Goal: Navigation & Orientation: Find specific page/section

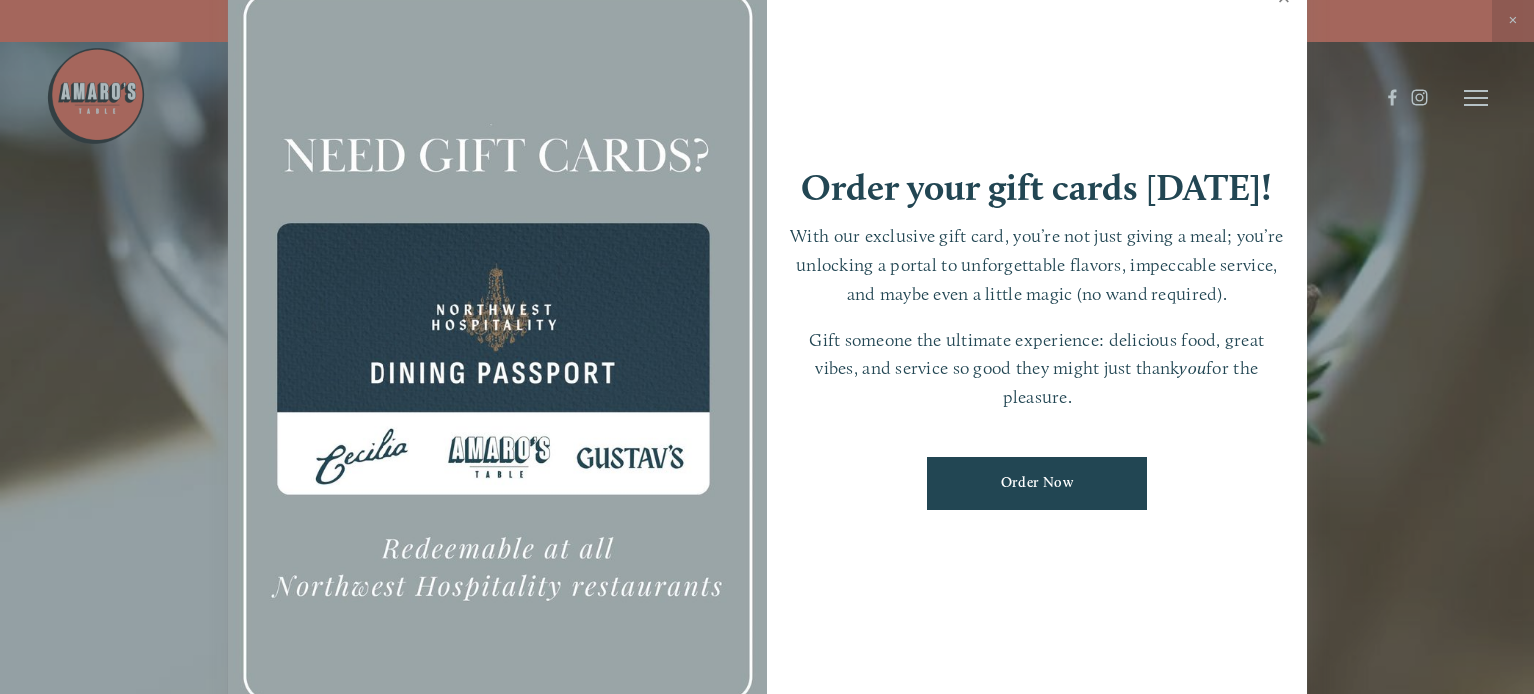
click at [1284, 0] on link "Close" at bounding box center [1284, 0] width 39 height 56
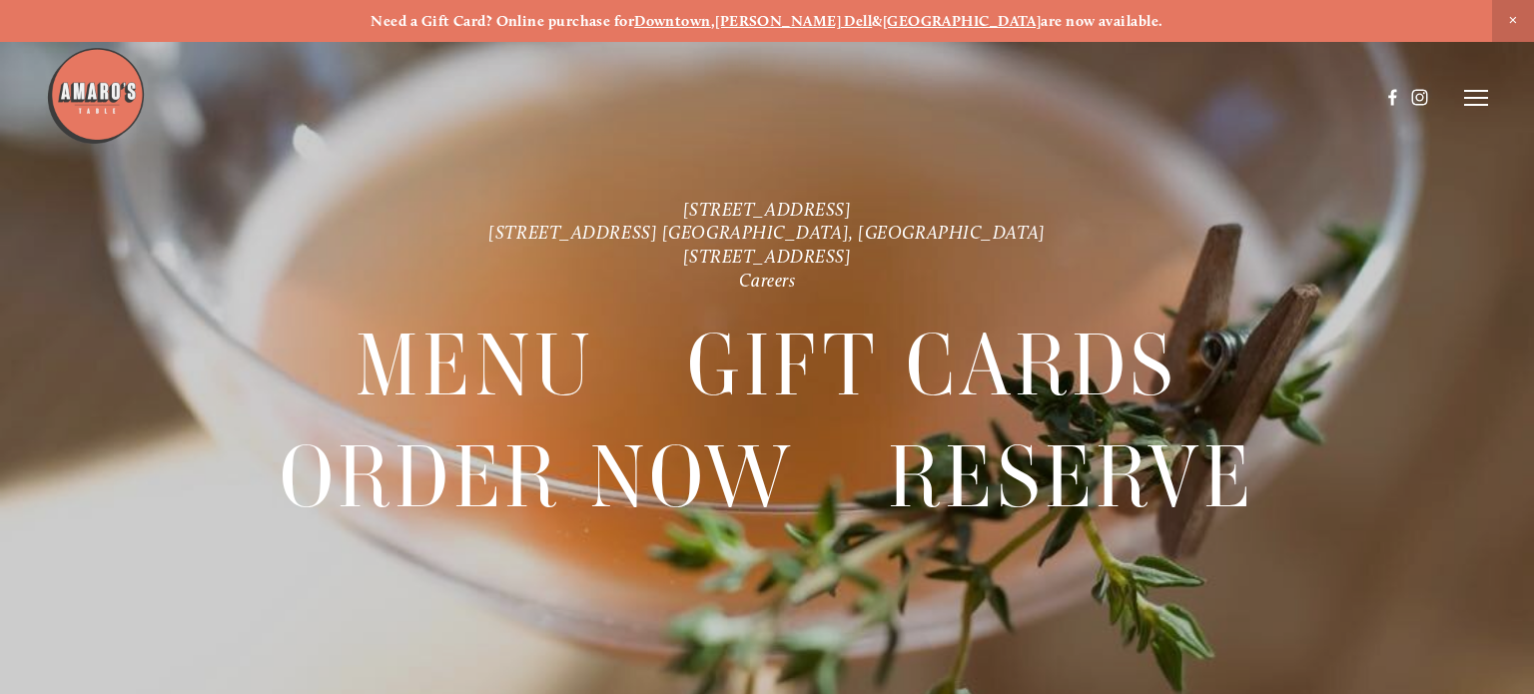
click at [1476, 105] on line at bounding box center [1476, 105] width 24 height 0
click at [1118, 94] on span "Menu" at bounding box center [1115, 97] width 37 height 17
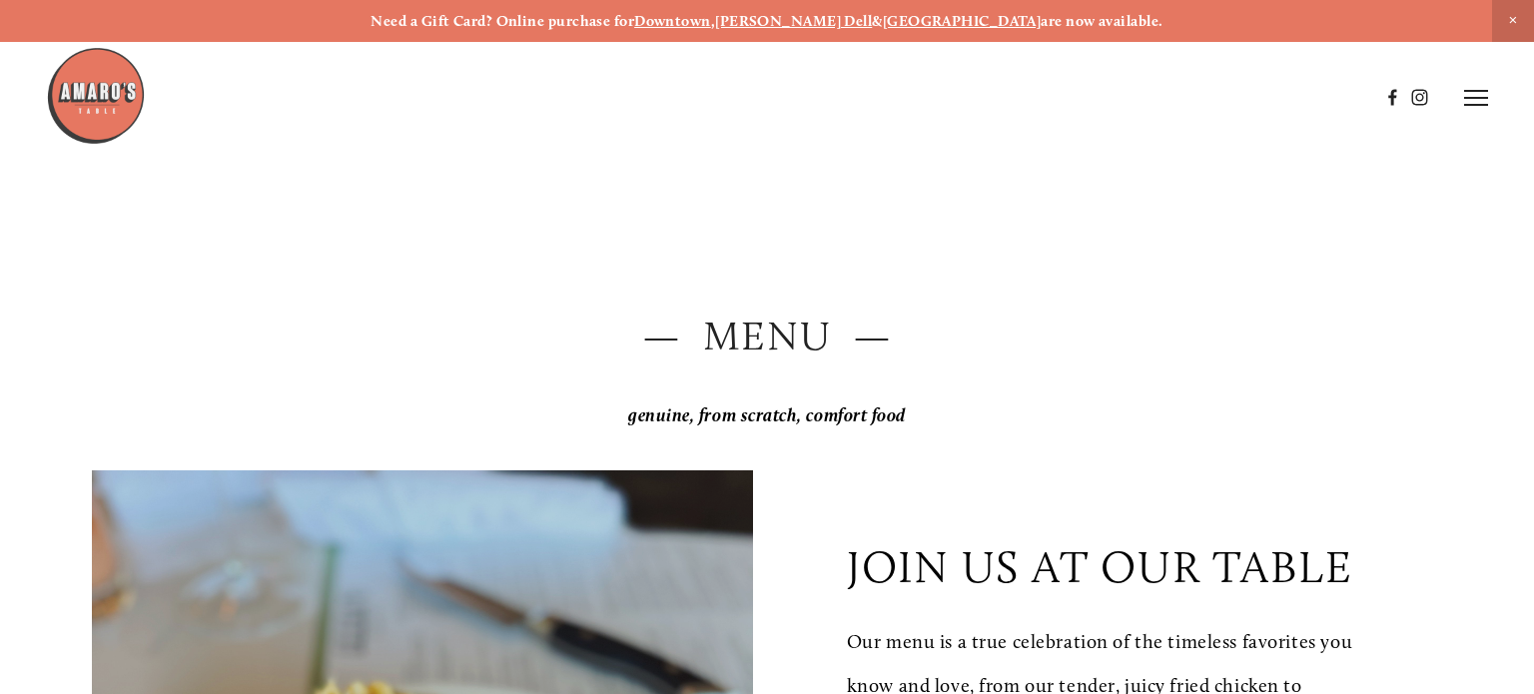
click at [1473, 98] on line at bounding box center [1476, 98] width 24 height 0
click at [1276, 97] on span "Gallery" at bounding box center [1293, 97] width 46 height 17
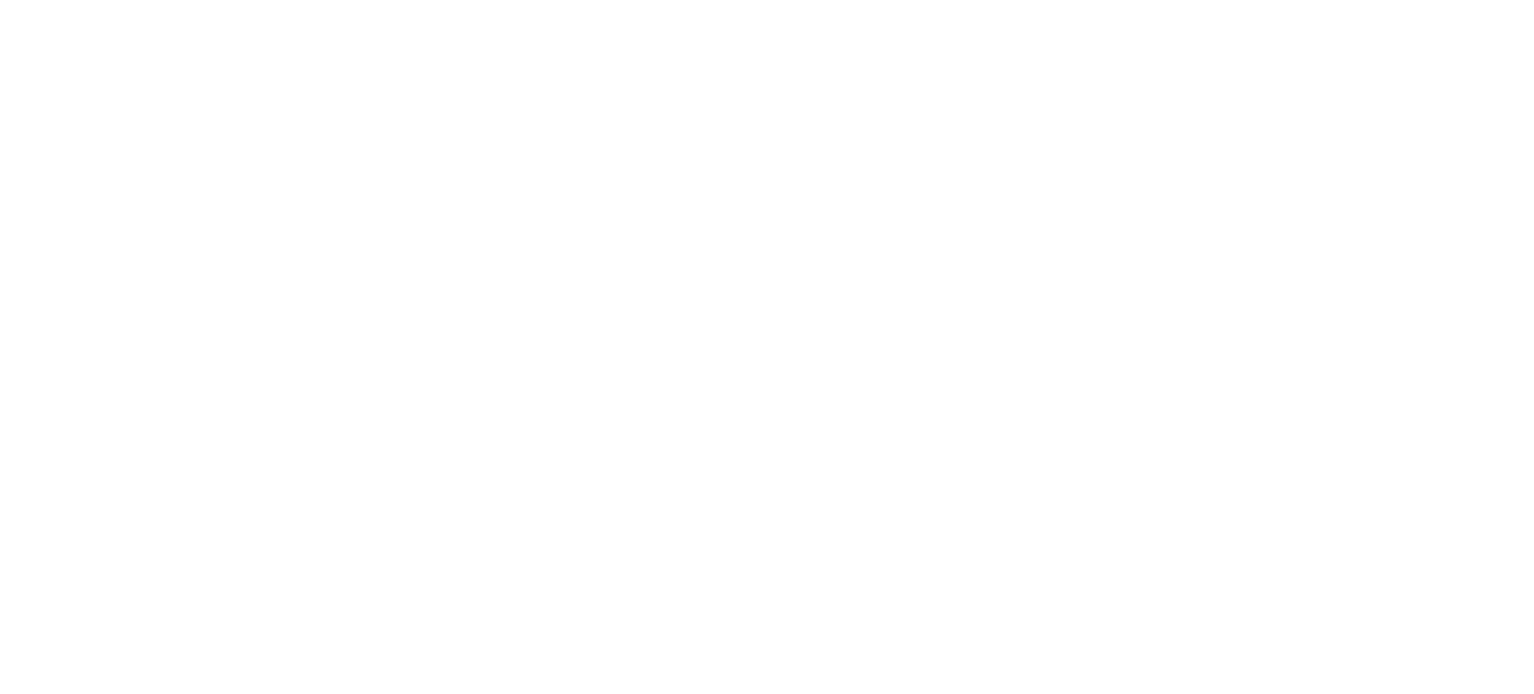
scroll to position [10902, 0]
